Goal: Task Accomplishment & Management: Register for event/course

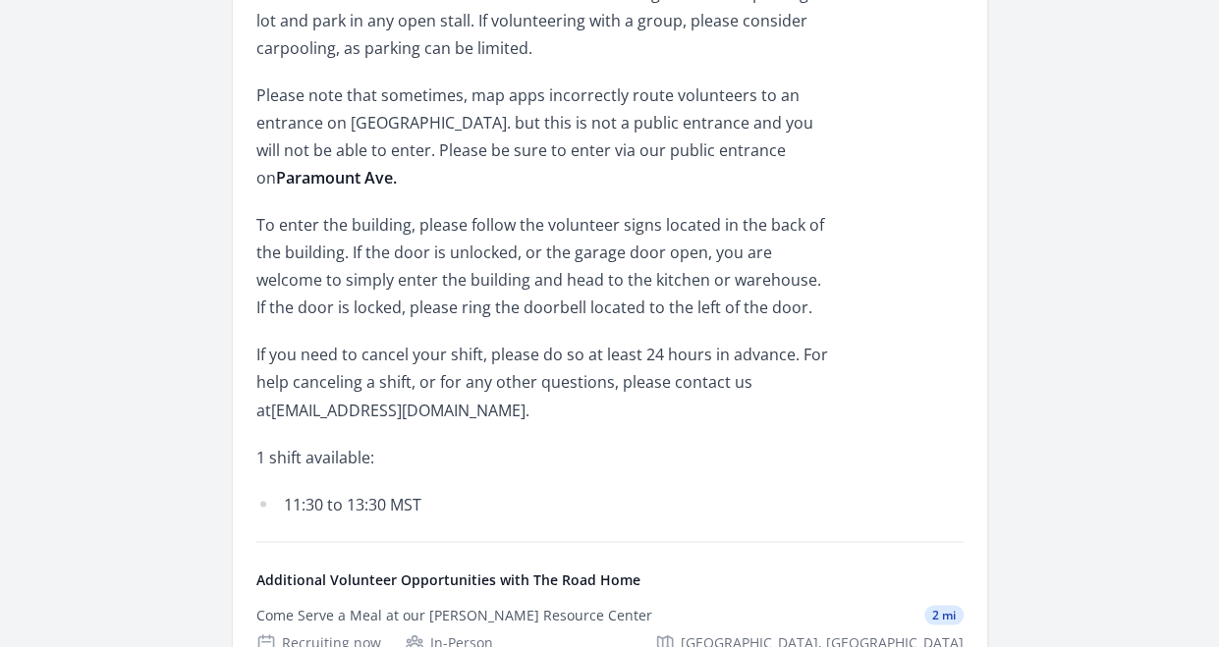
scroll to position [1454, 0]
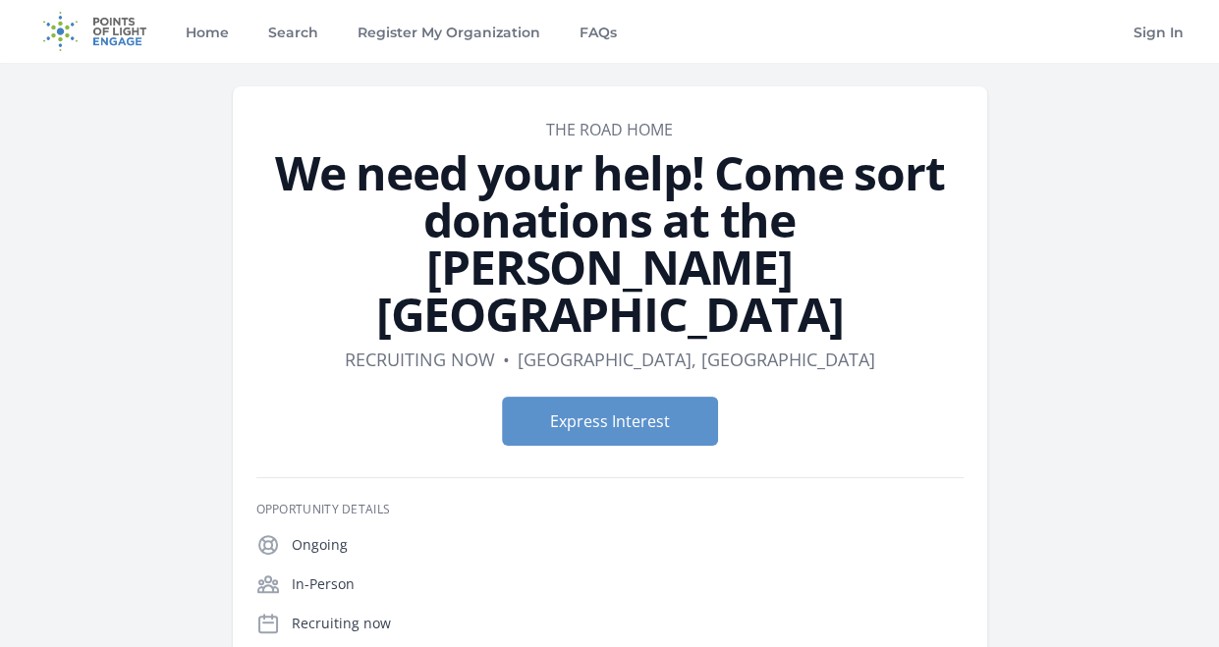
click at [578, 397] on button "Express Interest" at bounding box center [610, 421] width 216 height 49
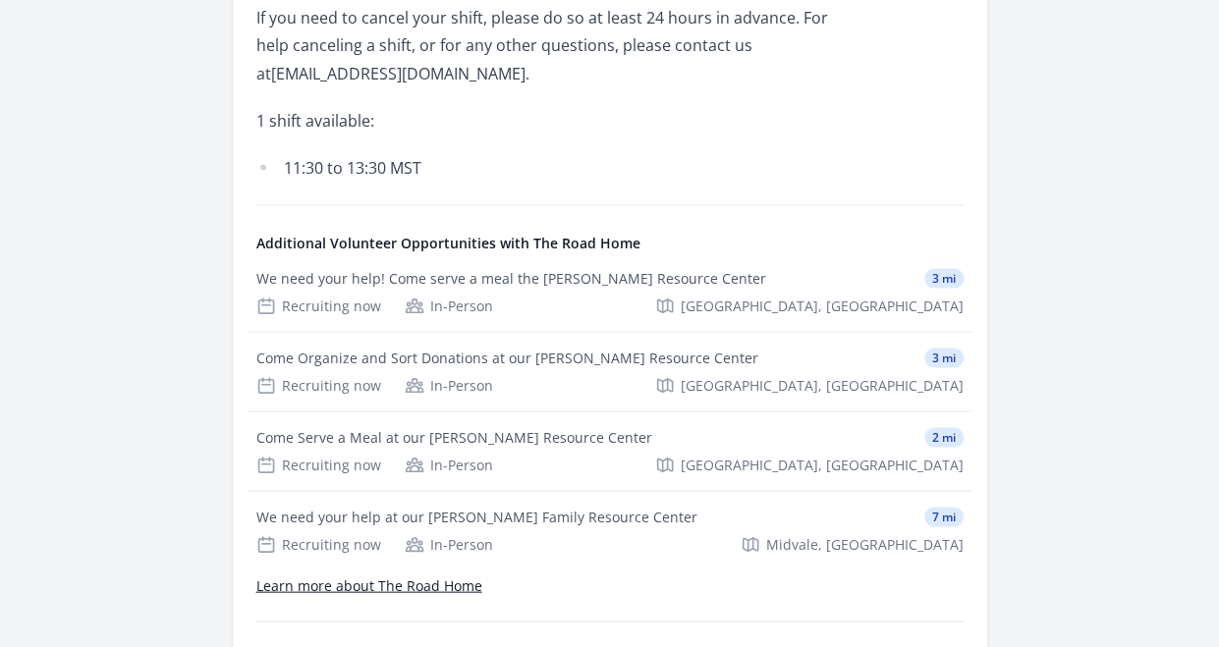
scroll to position [1768, 0]
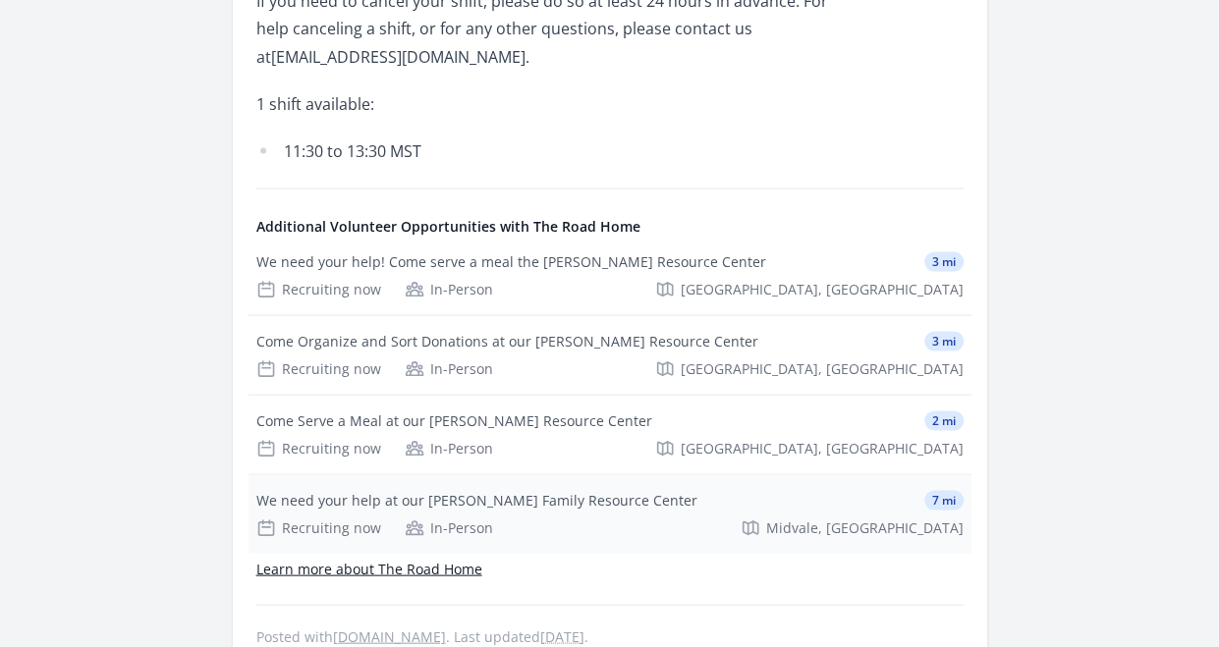
click at [542, 490] on div "We need your help at our Connie Crosby Family Resource Center" at bounding box center [476, 500] width 441 height 20
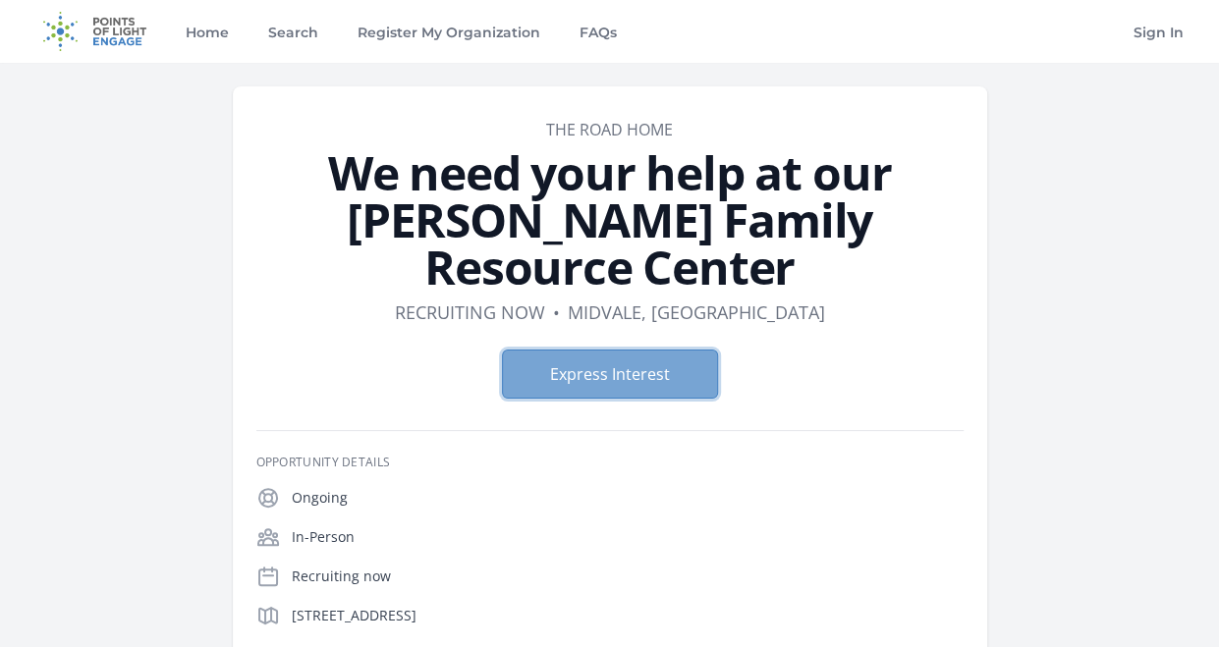
click at [653, 379] on button "Express Interest" at bounding box center [610, 374] width 216 height 49
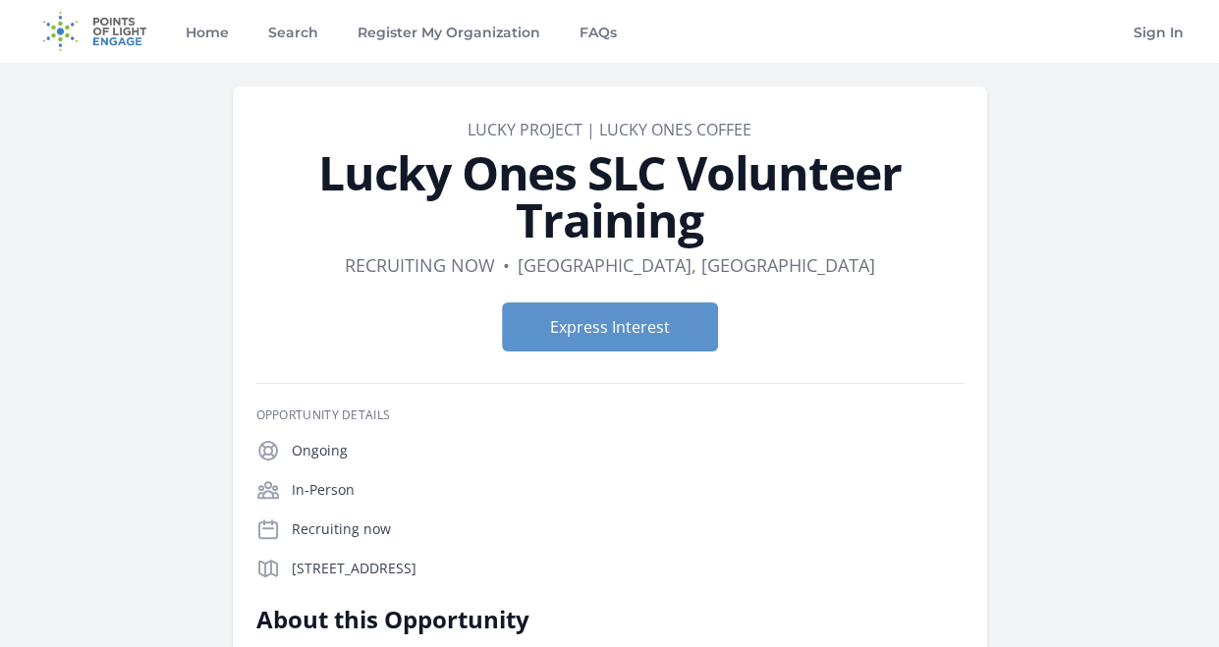
click at [127, 26] on img at bounding box center [94, 31] width 127 height 63
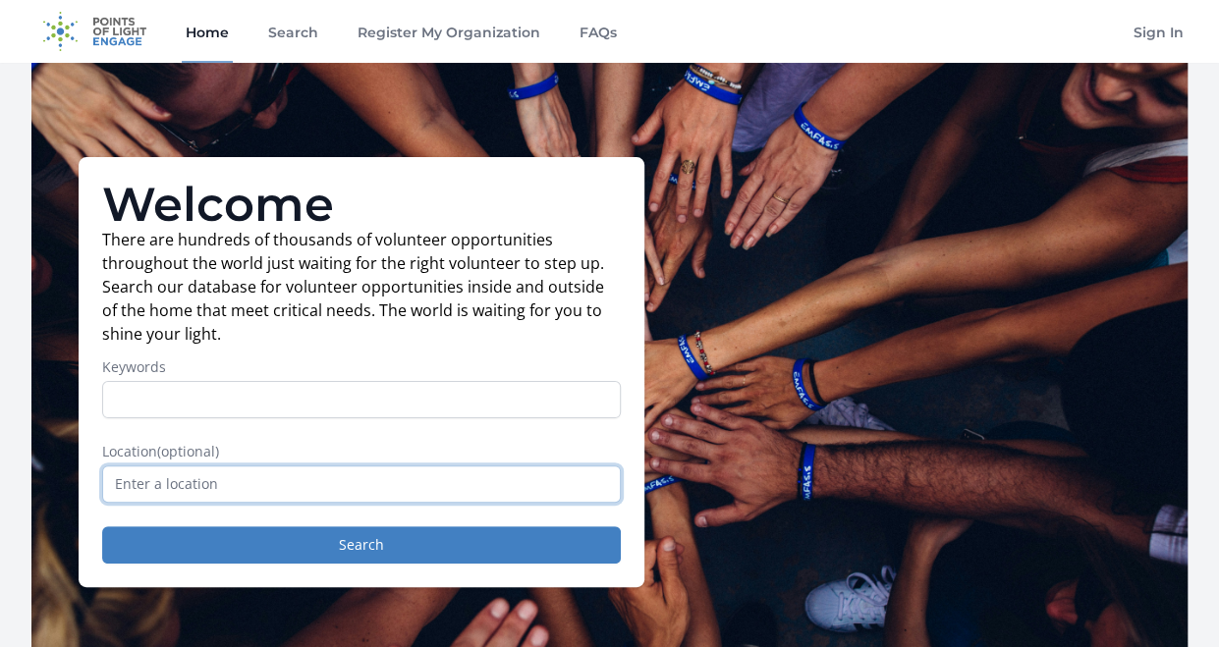
click at [343, 478] on input "text" at bounding box center [361, 484] width 519 height 37
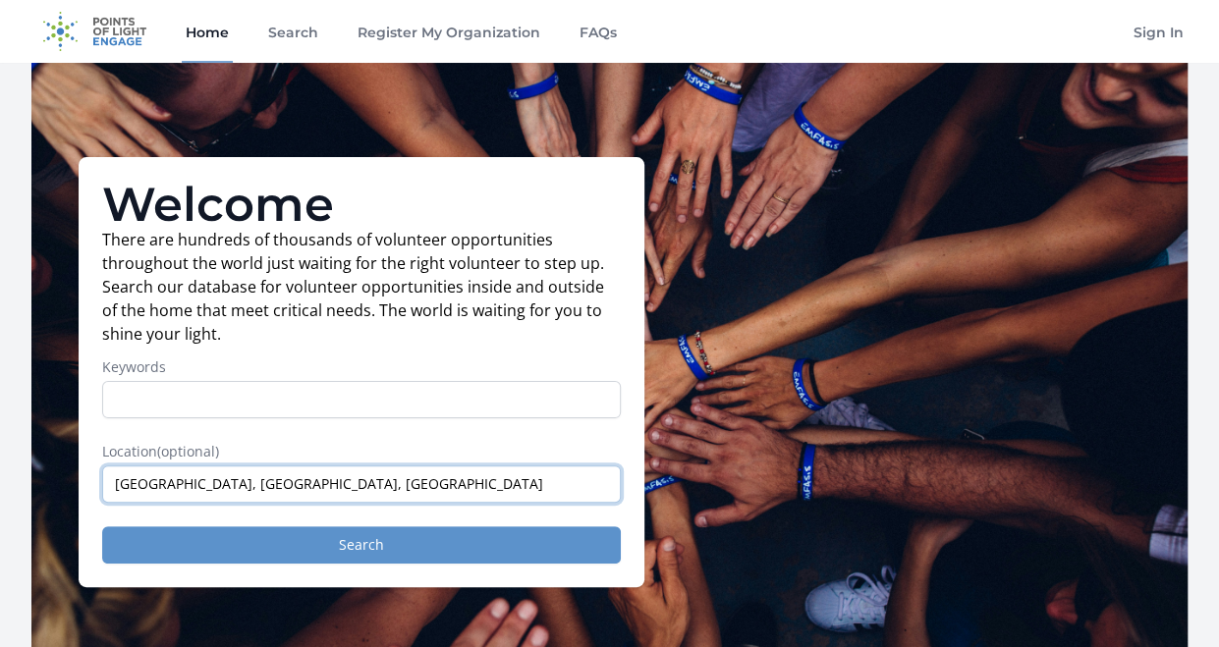
type input "Salt Lake City, UT, USA"
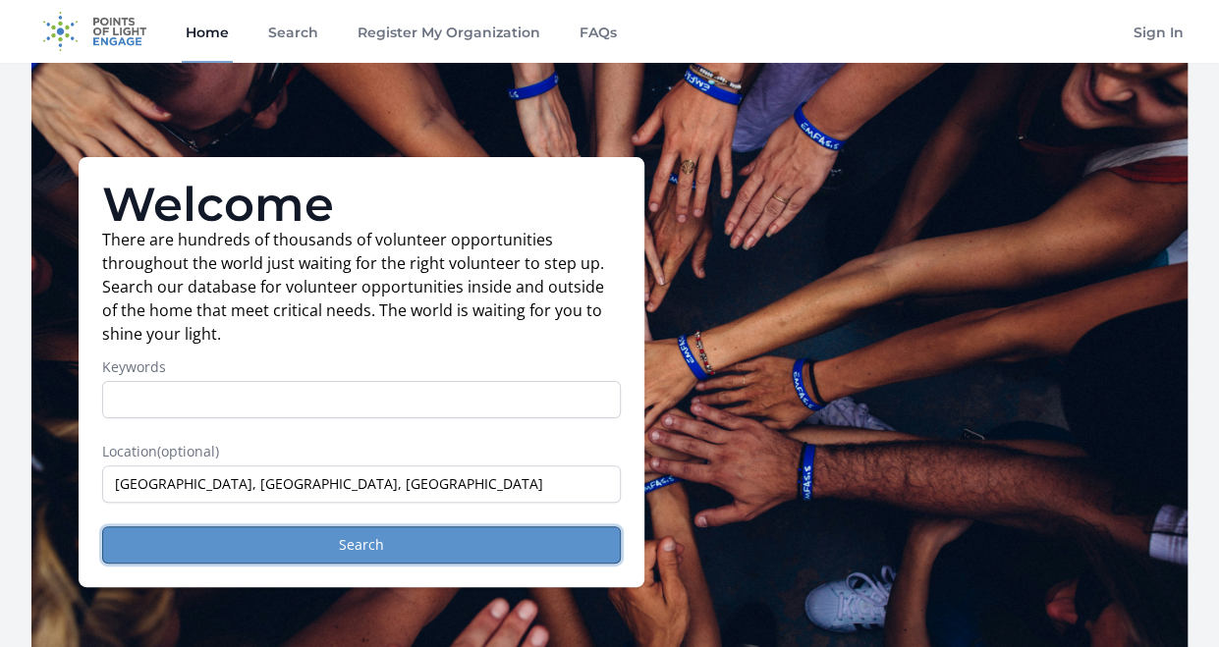
click at [340, 537] on button "Search" at bounding box center [361, 544] width 519 height 37
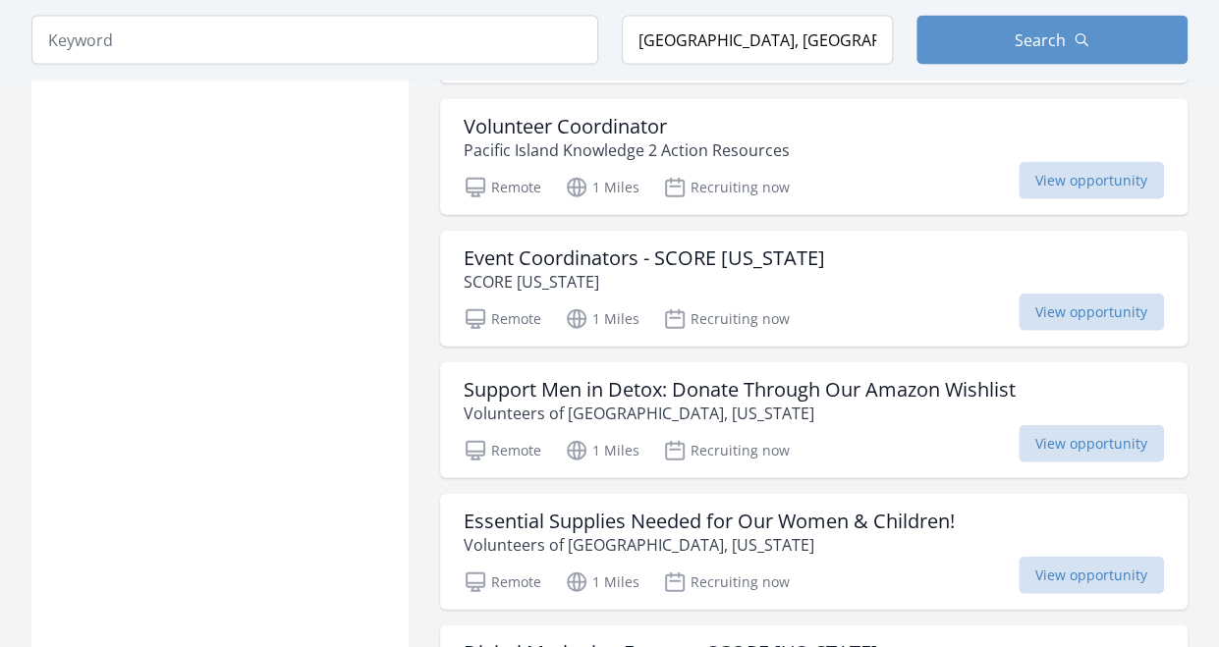
scroll to position [2239, 0]
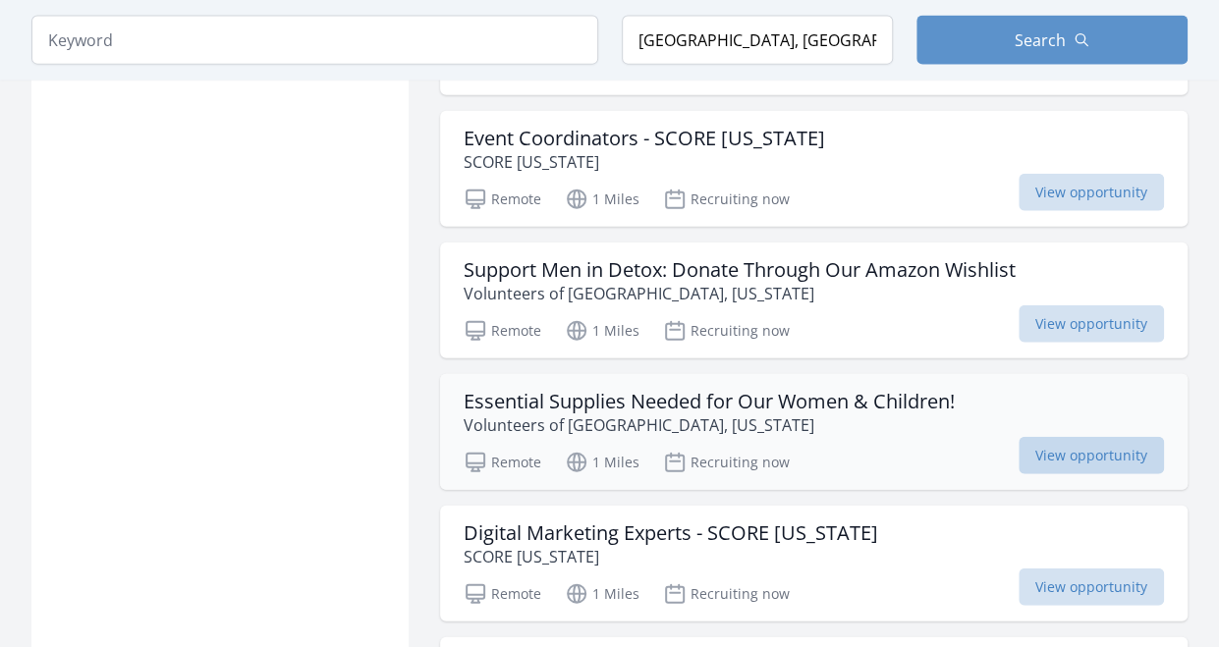
click at [1018, 437] on span "View opportunity" at bounding box center [1090, 455] width 145 height 37
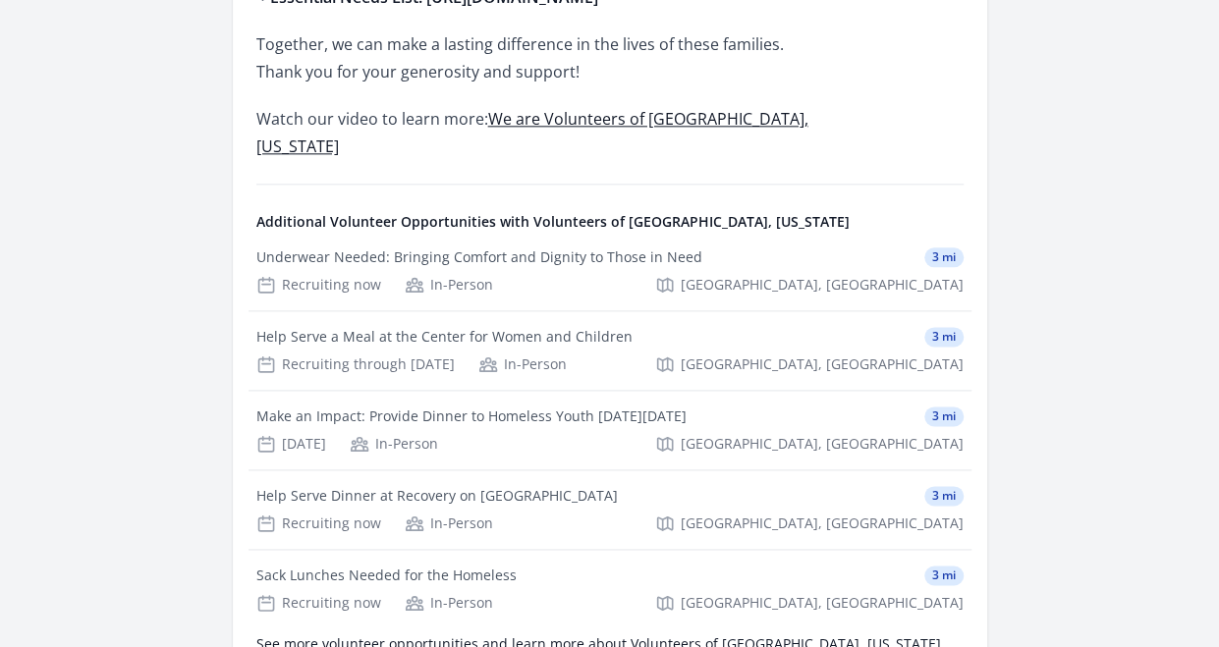
scroll to position [1139, 0]
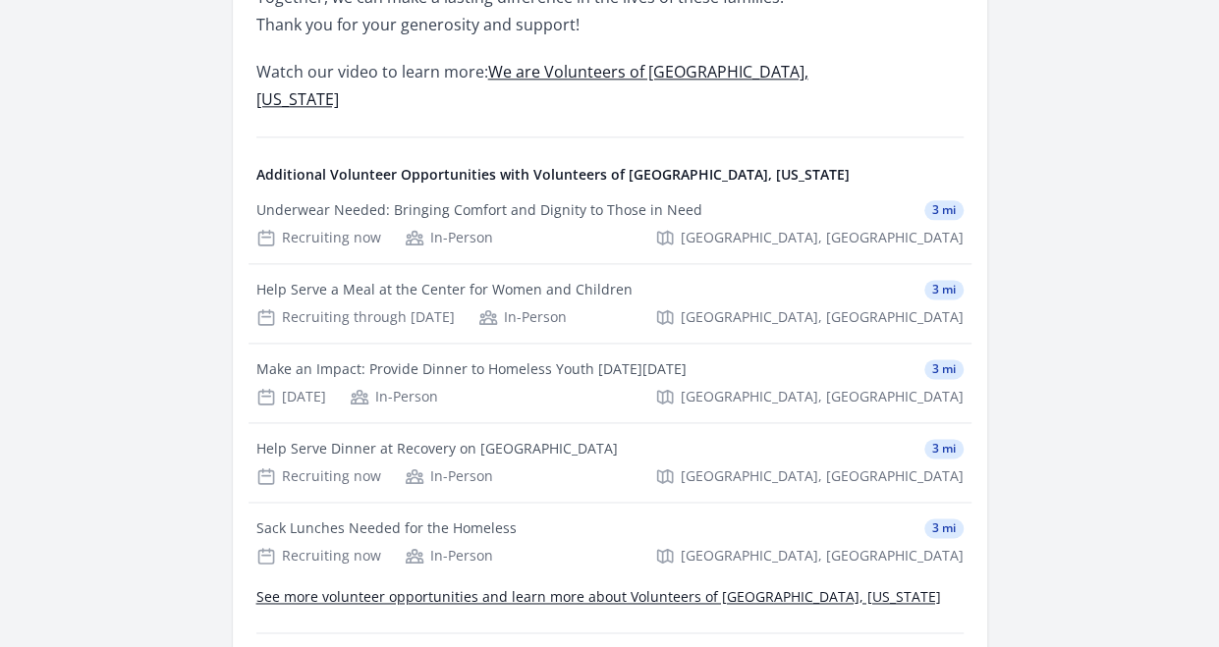
click at [421, 587] on link "See more volunteer opportunities and learn more about Volunteers of [GEOGRAPHIC…" at bounding box center [598, 596] width 685 height 19
click at [452, 439] on div "Help Serve Dinner at Recovery on [GEOGRAPHIC_DATA]" at bounding box center [436, 449] width 361 height 20
